Goal: Task Accomplishment & Management: Manage account settings

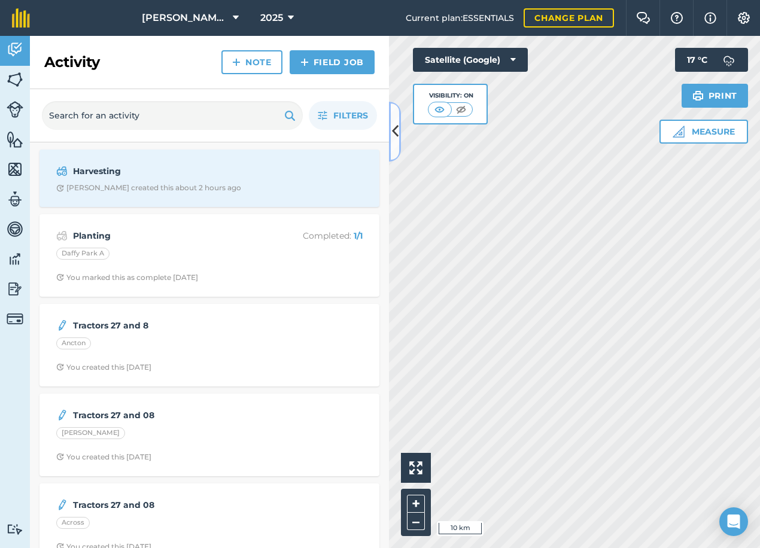
click at [394, 123] on icon at bounding box center [395, 131] width 7 height 21
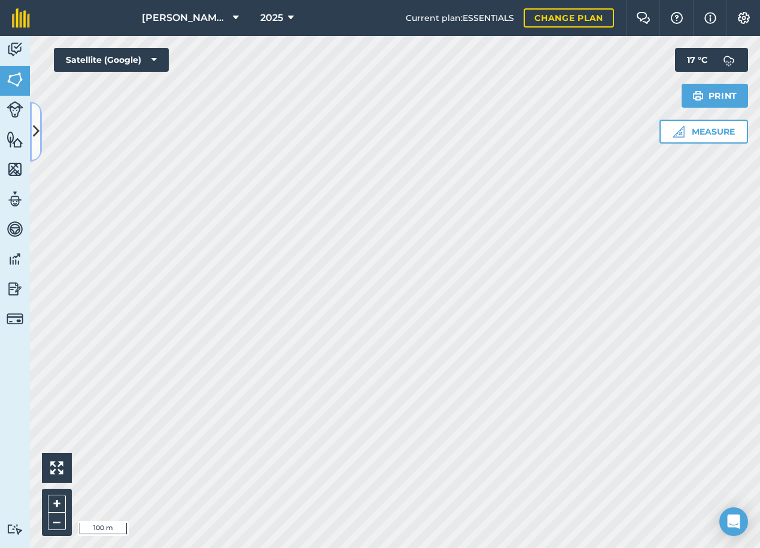
click at [39, 120] on button at bounding box center [36, 132] width 12 height 60
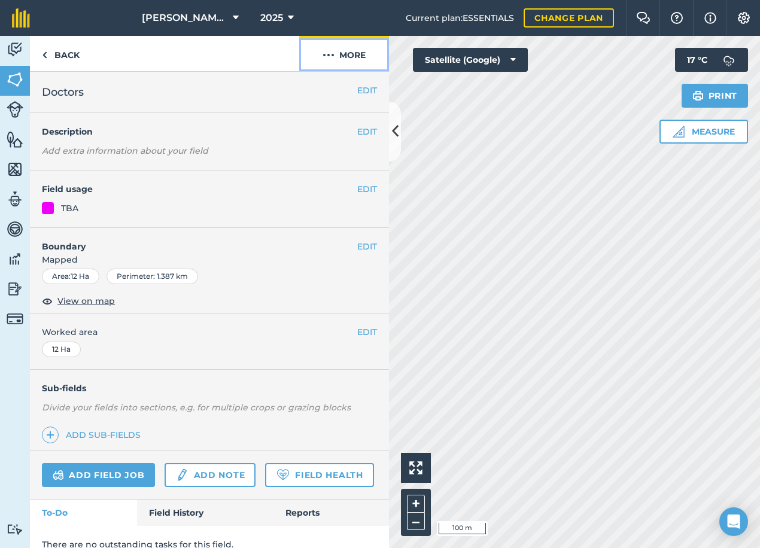
click at [331, 57] on img at bounding box center [328, 55] width 12 height 14
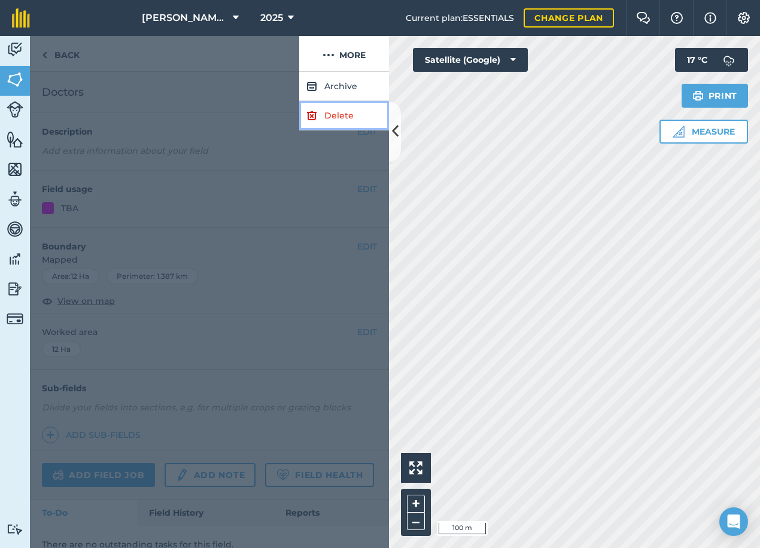
click at [314, 115] on img at bounding box center [311, 115] width 11 height 14
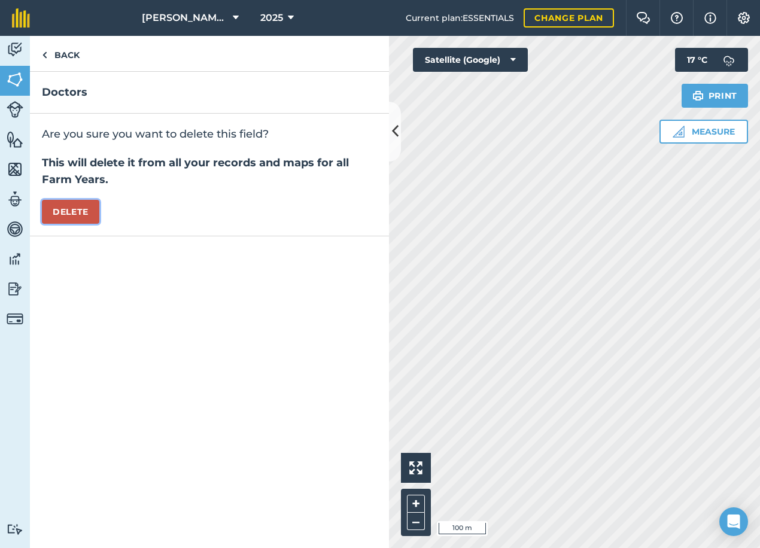
click at [71, 215] on button "Delete" at bounding box center [70, 212] width 57 height 24
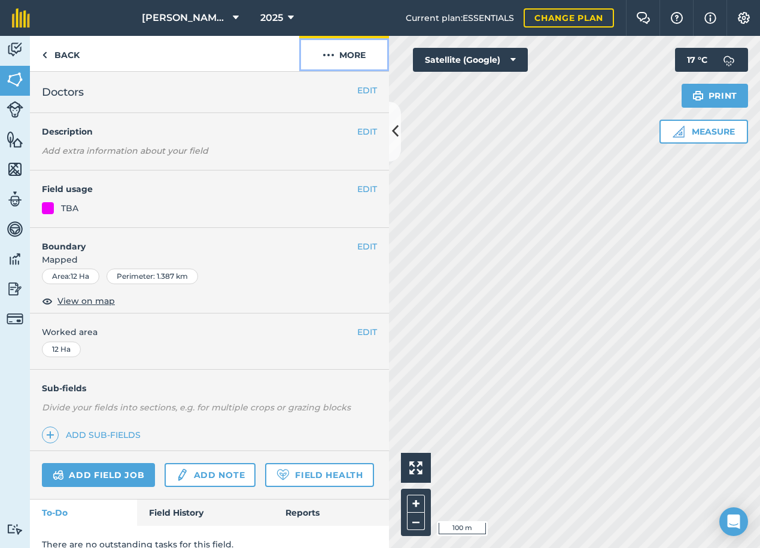
click at [332, 55] on img at bounding box center [328, 55] width 12 height 14
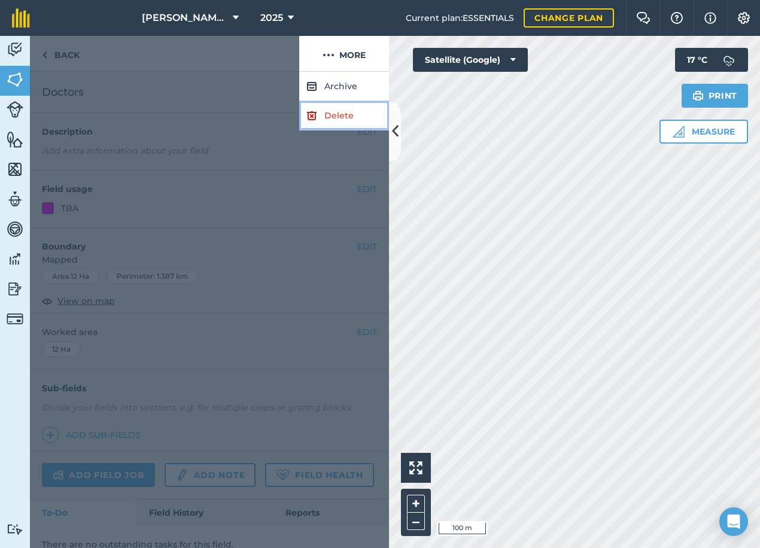
click at [323, 117] on link "Delete" at bounding box center [344, 115] width 90 height 29
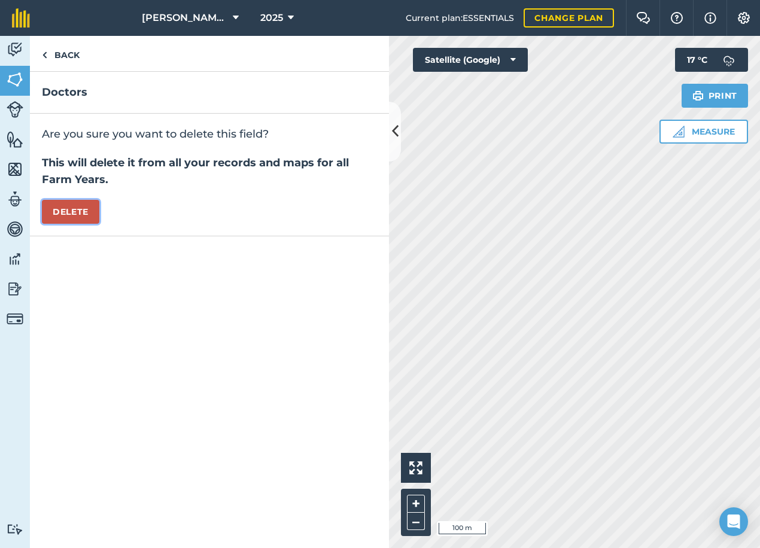
click at [81, 211] on button "Delete" at bounding box center [70, 212] width 57 height 24
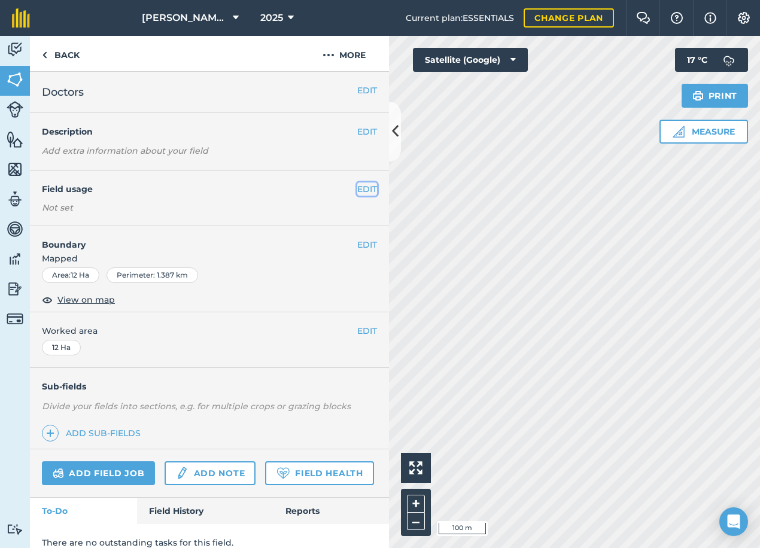
click at [367, 185] on button "EDIT" at bounding box center [367, 188] width 20 height 13
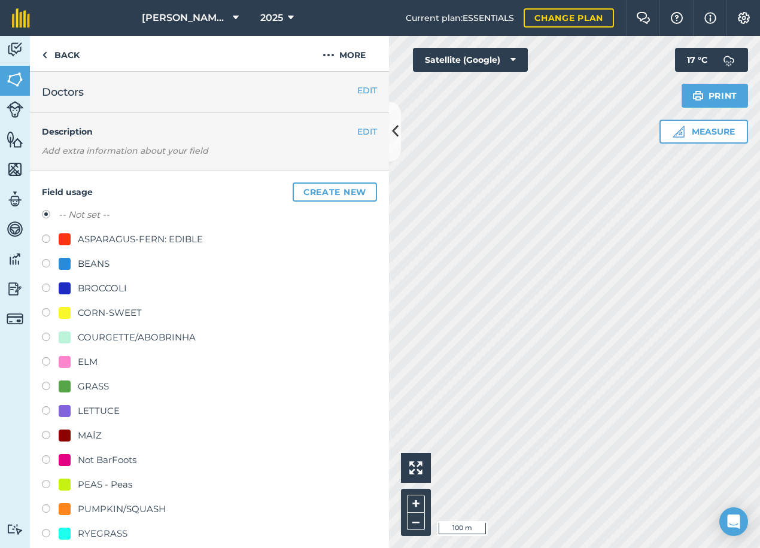
click at [76, 359] on div "ELM" at bounding box center [78, 362] width 39 height 14
radio input "true"
radio input "false"
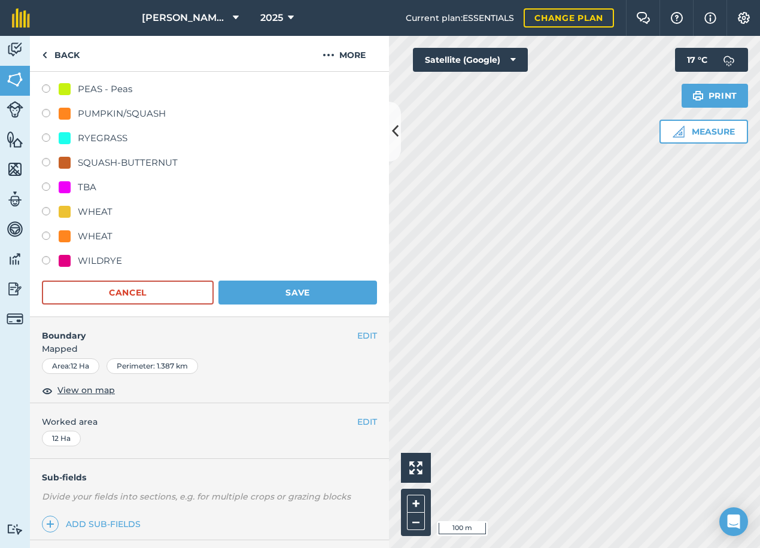
scroll to position [478, 0]
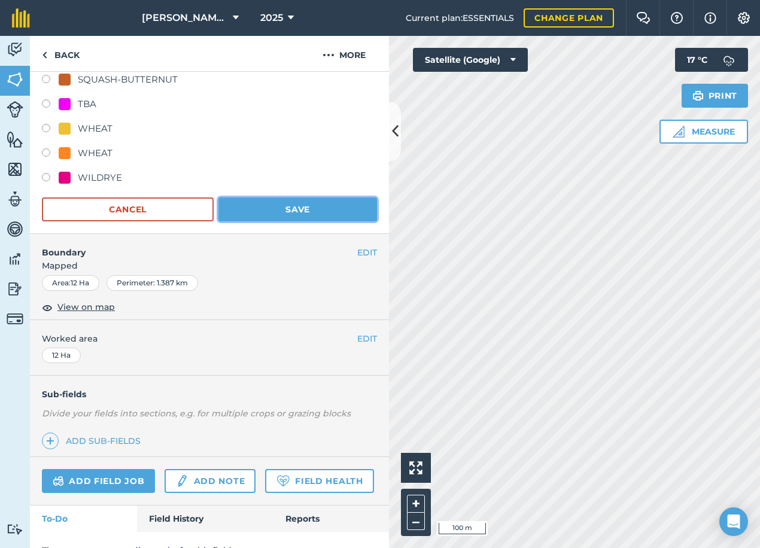
drag, startPoint x: 277, startPoint y: 210, endPoint x: 291, endPoint y: 216, distance: 15.5
click at [277, 210] on button "Save" at bounding box center [297, 209] width 158 height 24
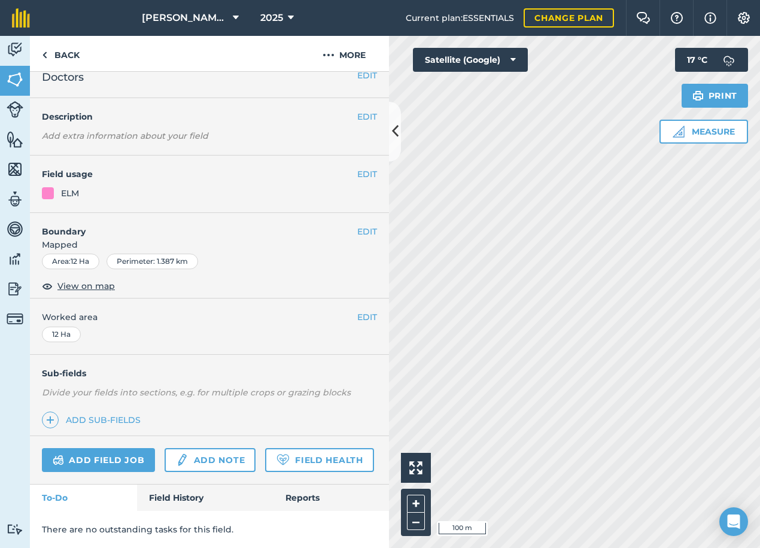
scroll to position [48, 0]
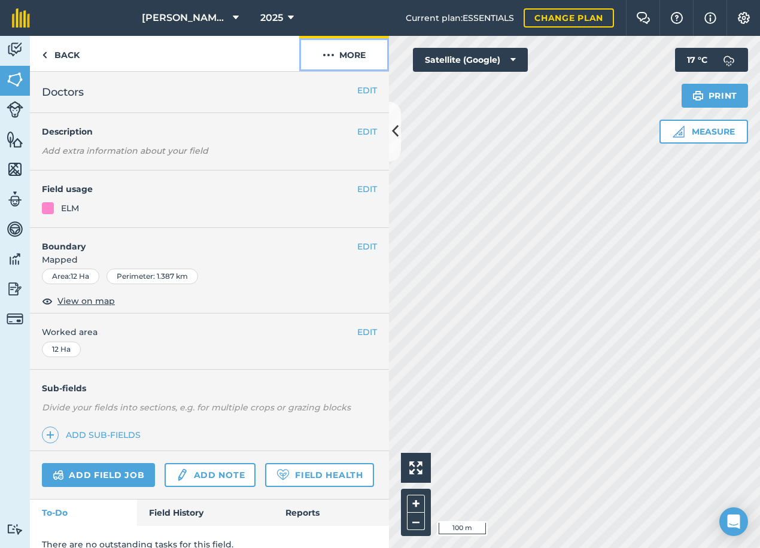
click at [325, 49] on img at bounding box center [328, 55] width 12 height 14
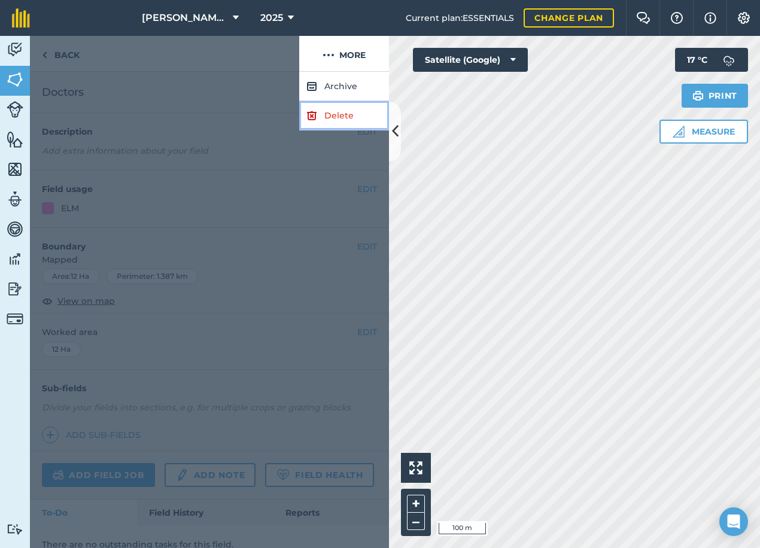
click at [325, 108] on link "Delete" at bounding box center [344, 115] width 90 height 29
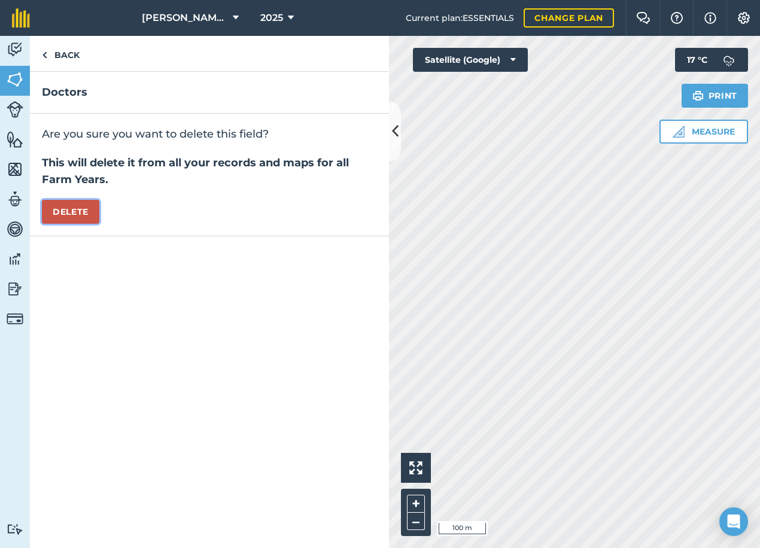
click at [60, 212] on button "Delete" at bounding box center [70, 212] width 57 height 24
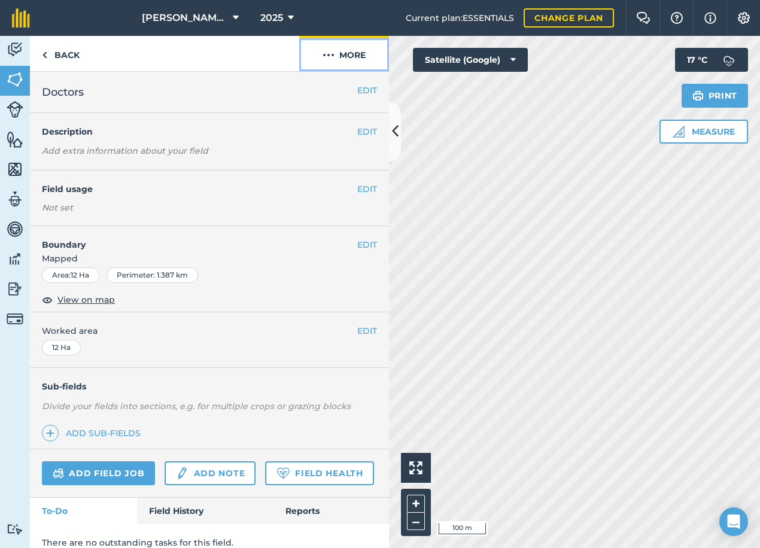
click at [347, 54] on button "More" at bounding box center [344, 53] width 90 height 35
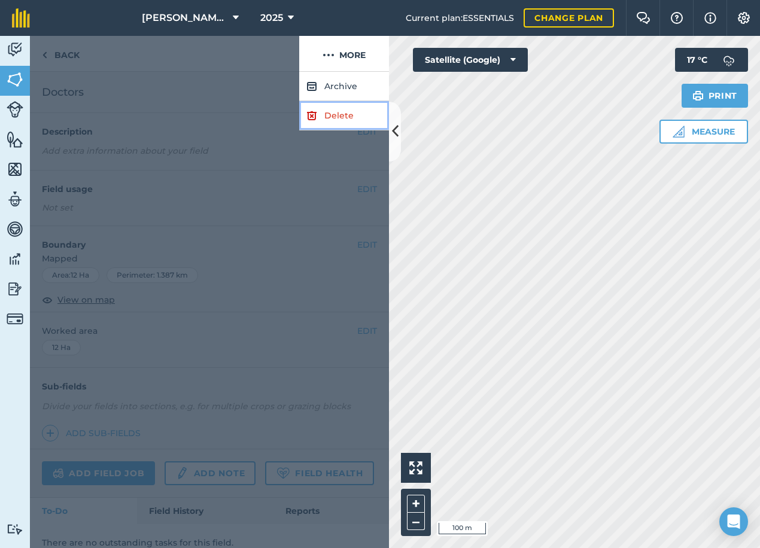
click at [331, 117] on link "Delete" at bounding box center [344, 115] width 90 height 29
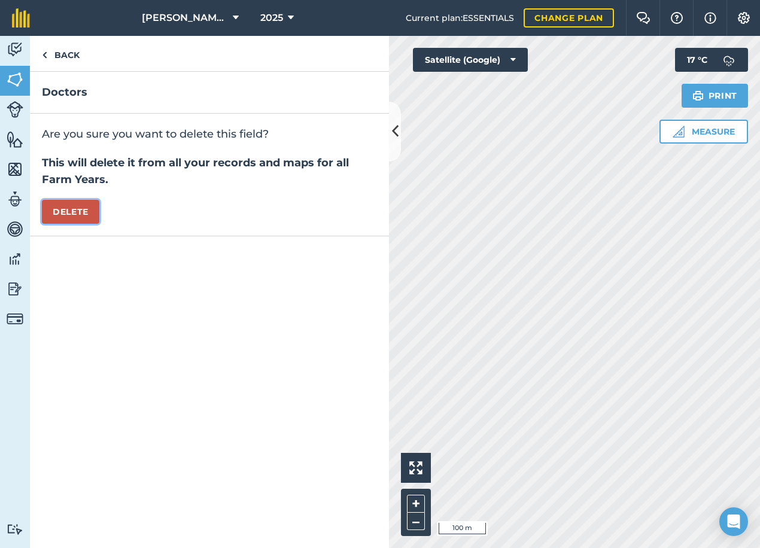
drag, startPoint x: 58, startPoint y: 215, endPoint x: 66, endPoint y: 214, distance: 8.5
click at [59, 214] on button "Delete" at bounding box center [70, 212] width 57 height 24
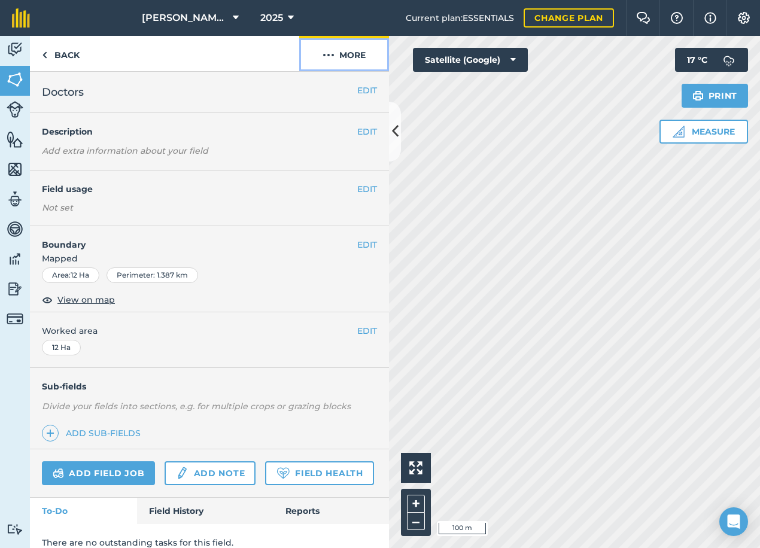
click at [336, 58] on button "More" at bounding box center [344, 53] width 90 height 35
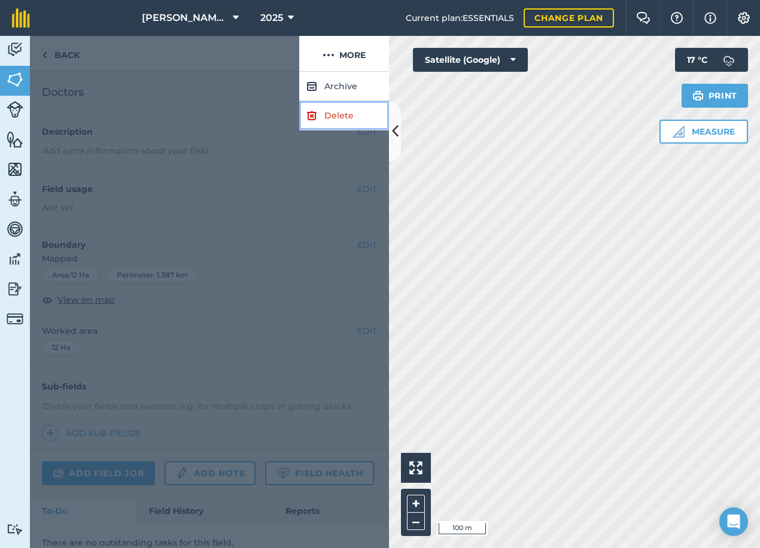
click at [327, 117] on link "Delete" at bounding box center [344, 115] width 90 height 29
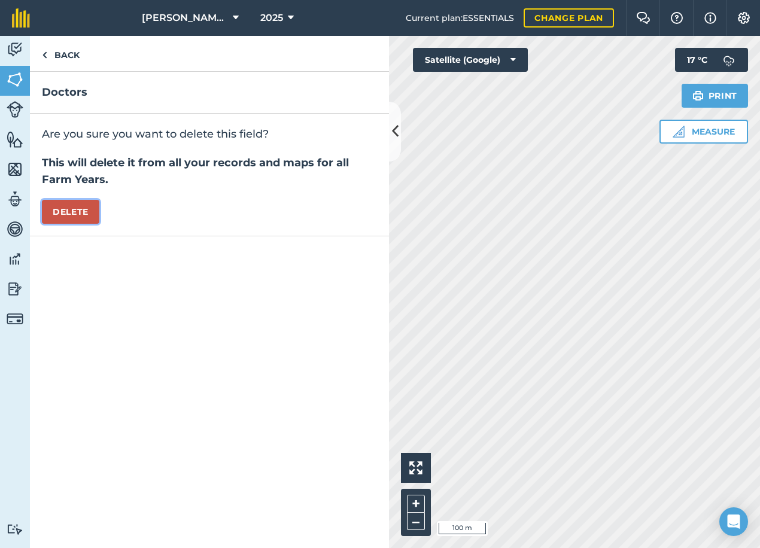
drag, startPoint x: 74, startPoint y: 214, endPoint x: 88, endPoint y: 213, distance: 14.4
click at [74, 214] on button "Delete" at bounding box center [70, 212] width 57 height 24
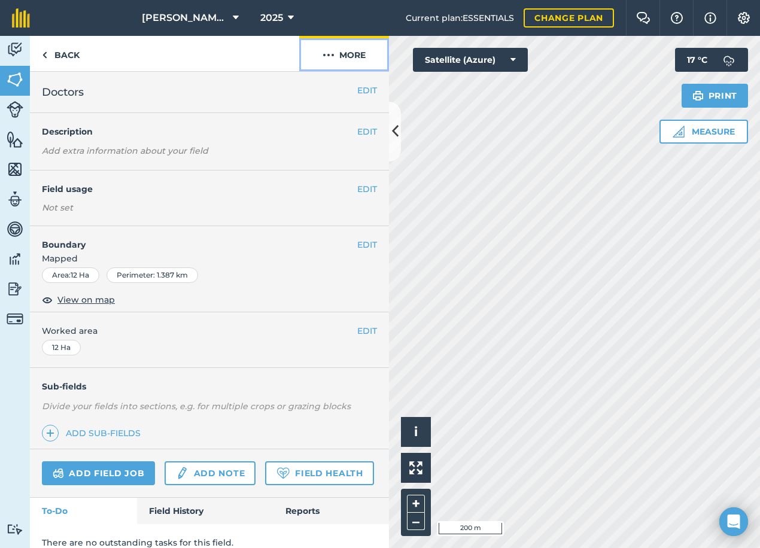
click at [333, 55] on img at bounding box center [328, 55] width 12 height 14
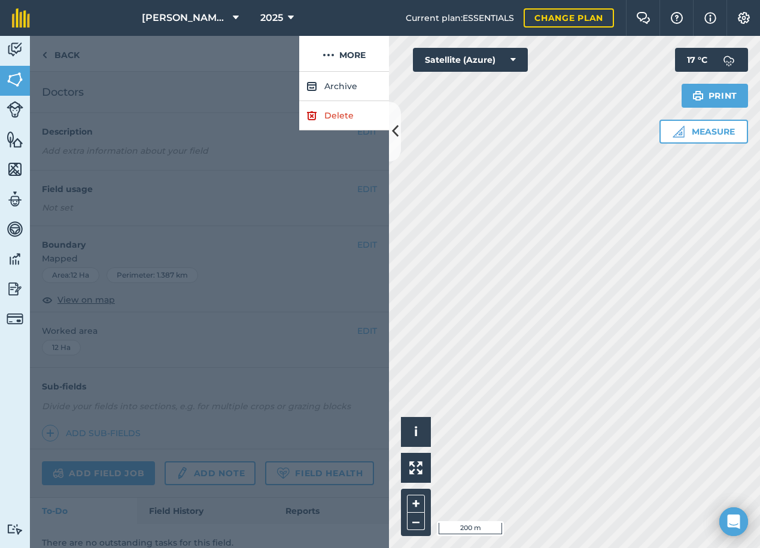
click at [255, 216] on div at bounding box center [209, 310] width 359 height 476
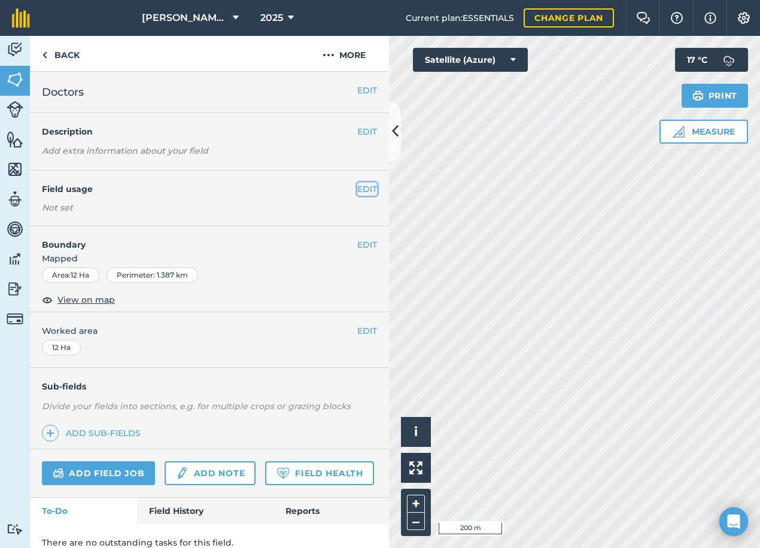
click at [357, 184] on button "EDIT" at bounding box center [367, 188] width 20 height 13
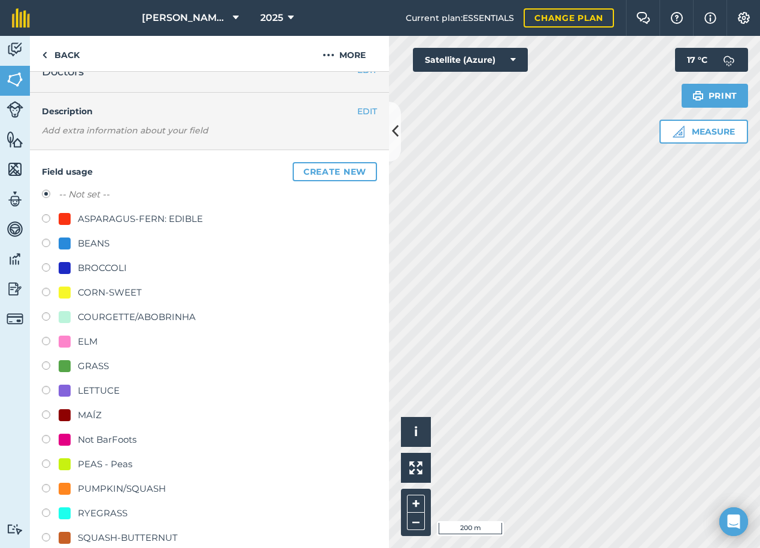
scroll to position [60, 0]
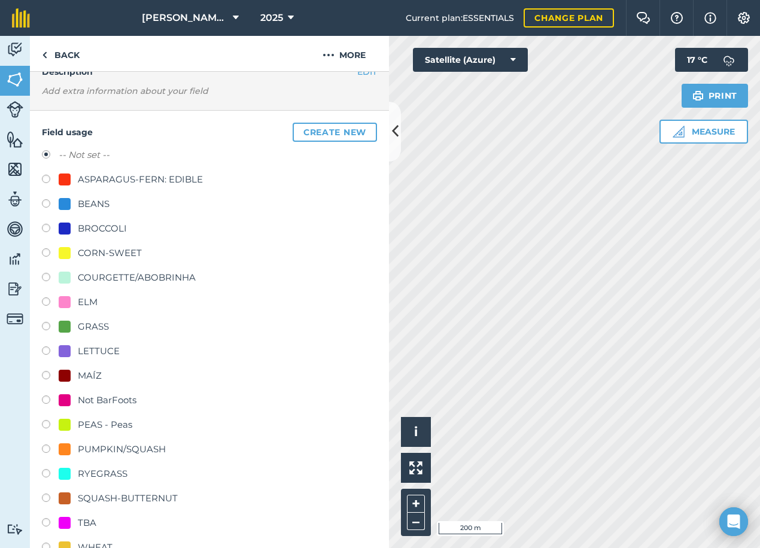
click at [69, 302] on div at bounding box center [65, 302] width 12 height 12
radio input "true"
radio input "false"
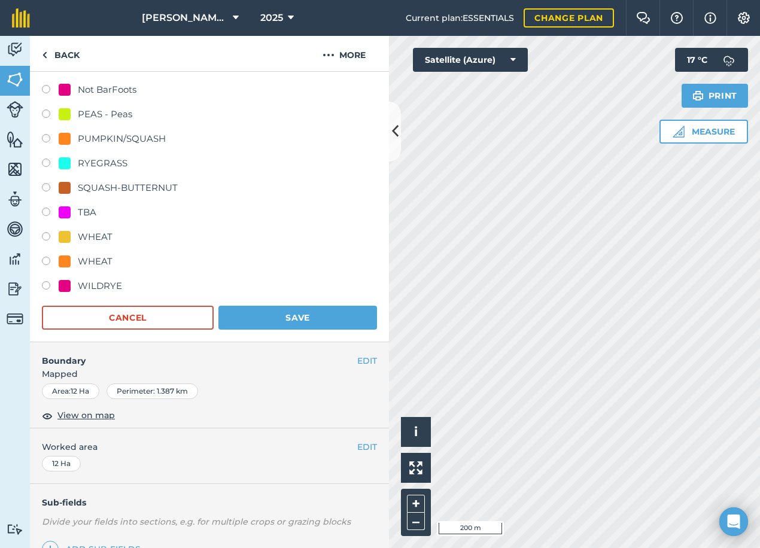
scroll to position [533, 0]
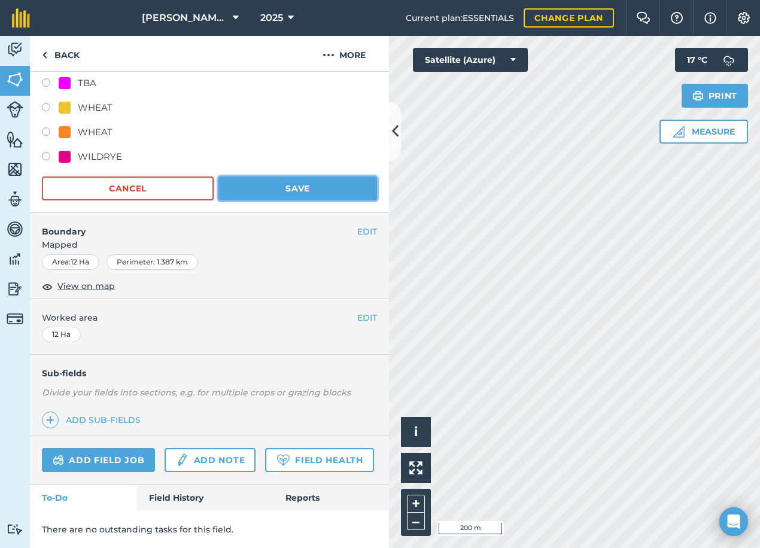
click at [285, 176] on button "Save" at bounding box center [297, 188] width 158 height 24
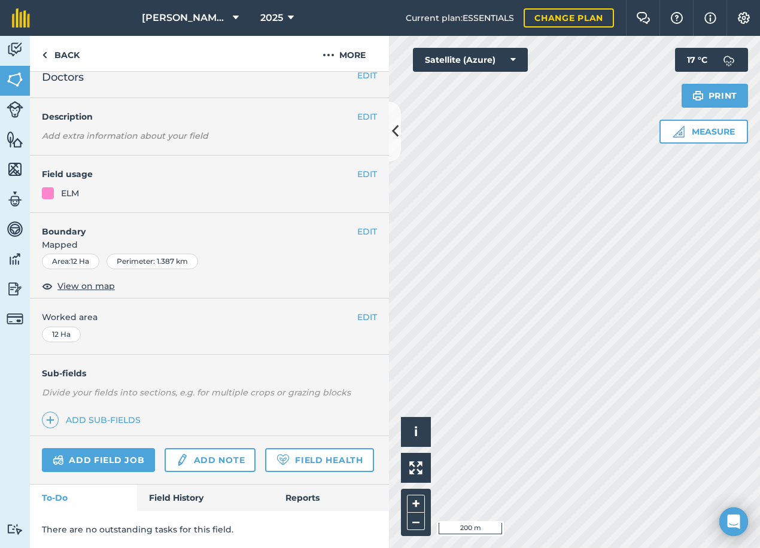
scroll to position [48, 0]
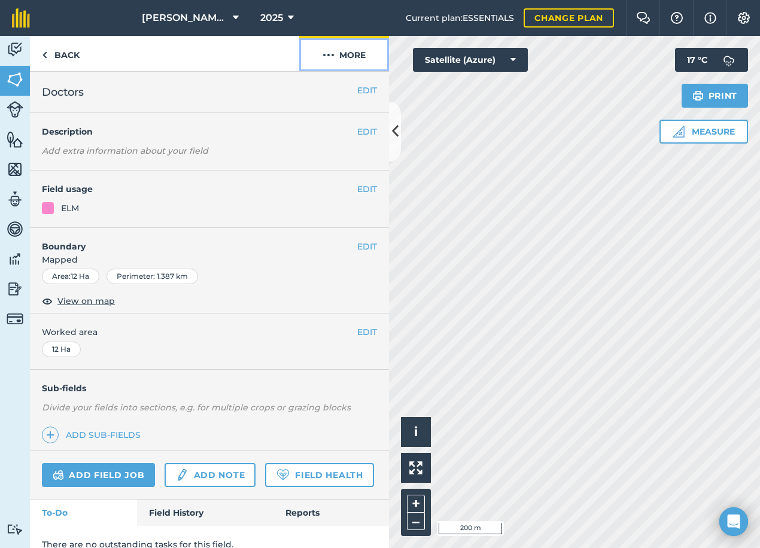
drag, startPoint x: 328, startPoint y: 63, endPoint x: 325, endPoint y: 69, distance: 7.0
click at [328, 63] on button "More" at bounding box center [344, 53] width 90 height 35
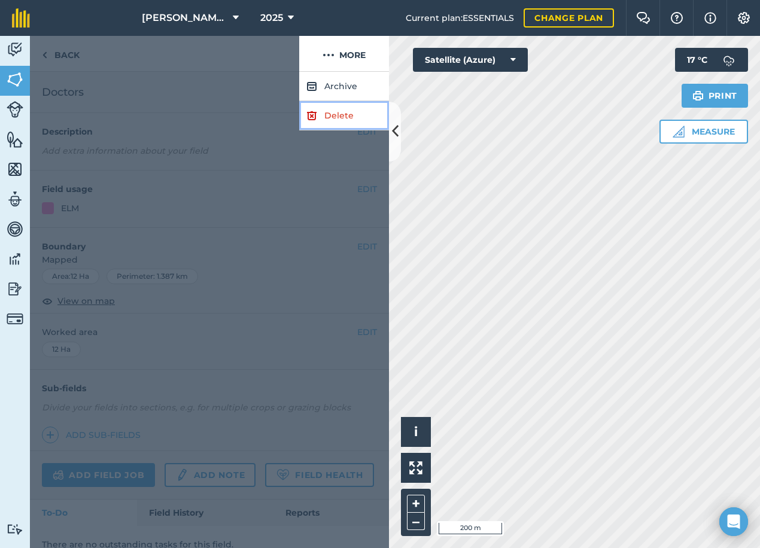
click at [341, 112] on link "Delete" at bounding box center [344, 115] width 90 height 29
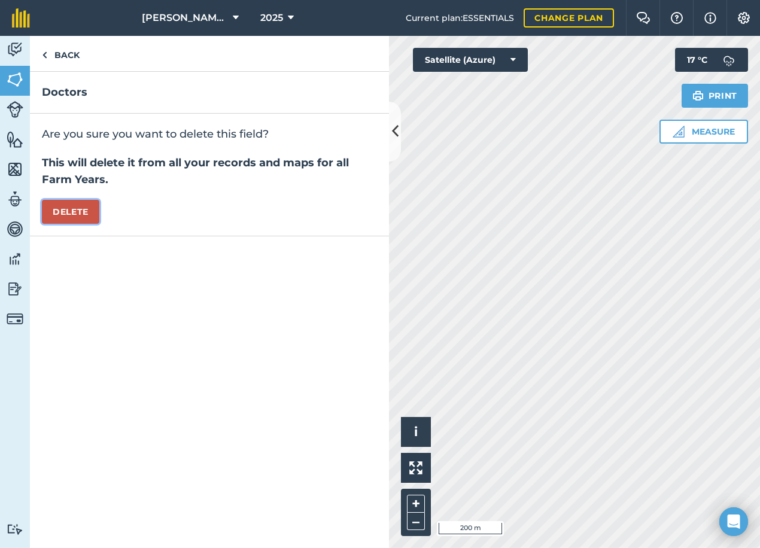
click at [78, 206] on button "Delete" at bounding box center [70, 212] width 57 height 24
